Goal: Information Seeking & Learning: Learn about a topic

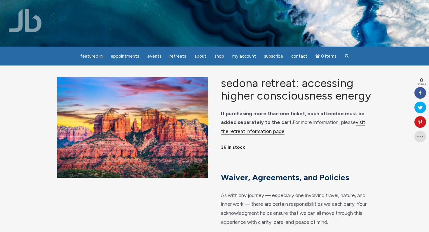
click at [359, 122] on link "visit the retreat information page" at bounding box center [293, 127] width 144 height 15
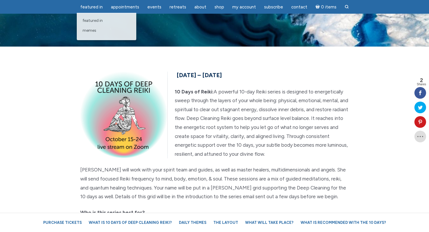
scroll to position [130, 0]
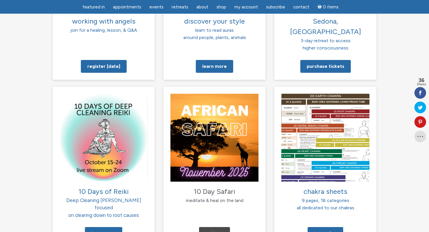
scroll to position [549, 0]
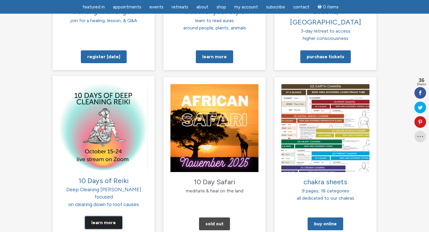
click at [108, 217] on link "Learn More" at bounding box center [103, 223] width 37 height 13
